Goal: Task Accomplishment & Management: Use online tool/utility

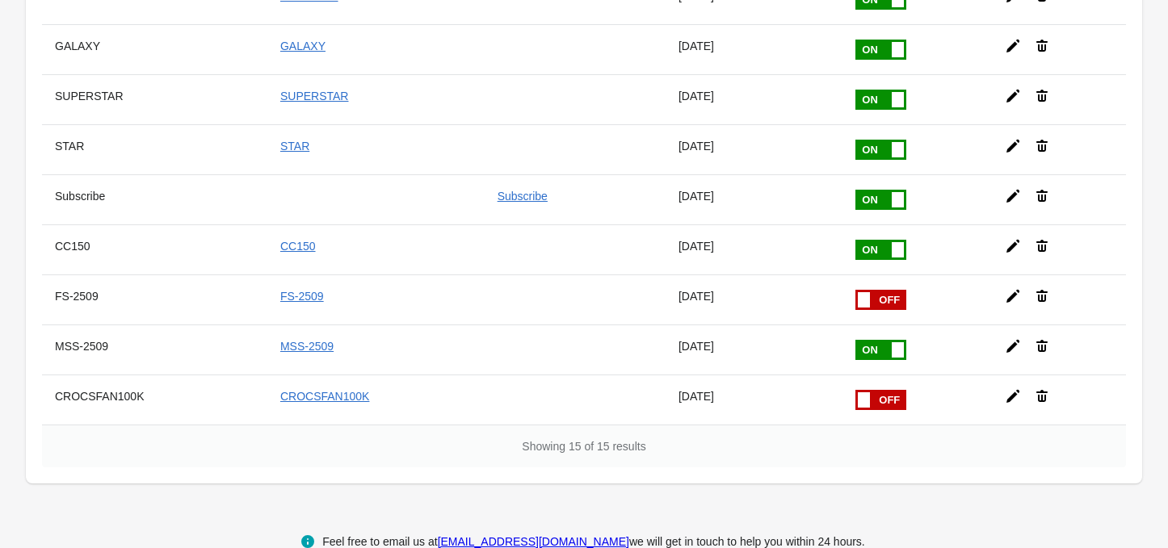
scroll to position [523, 0]
